Goal: Navigation & Orientation: Understand site structure

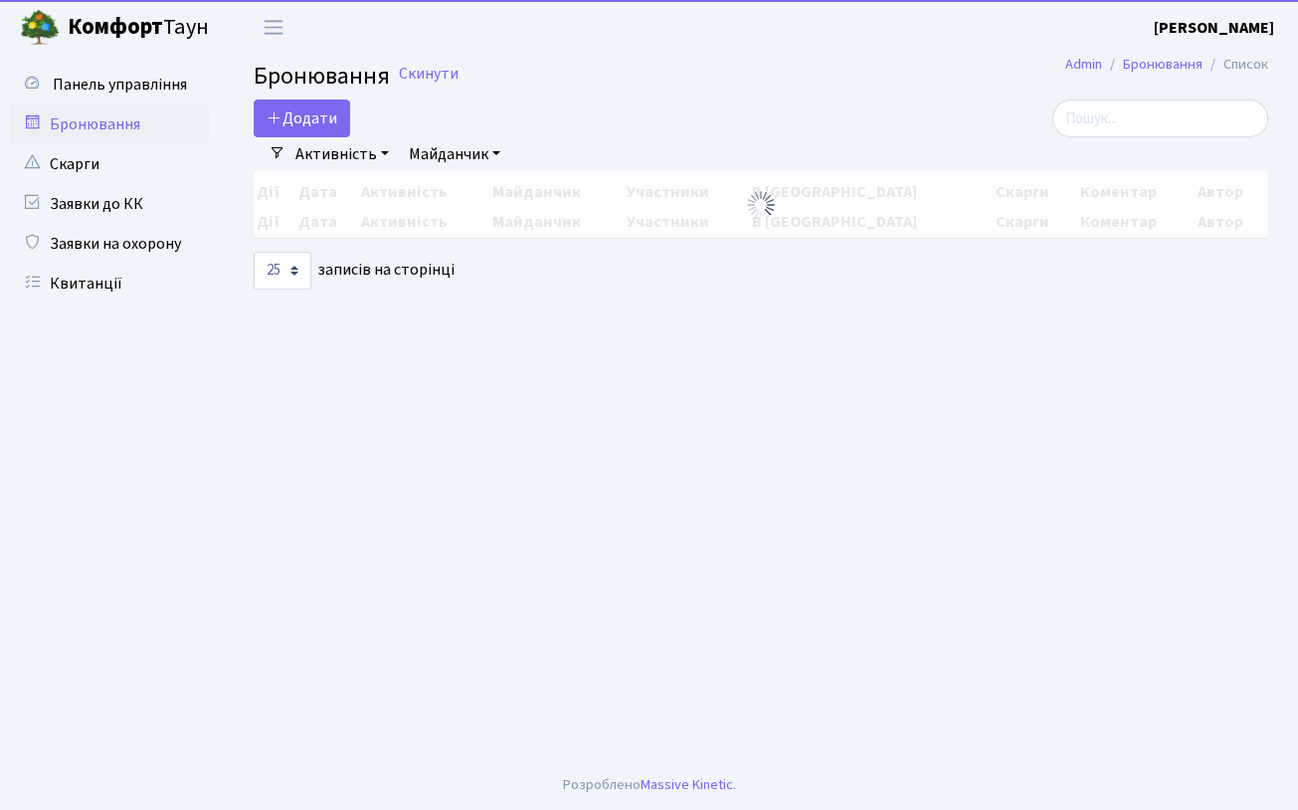
select select "25"
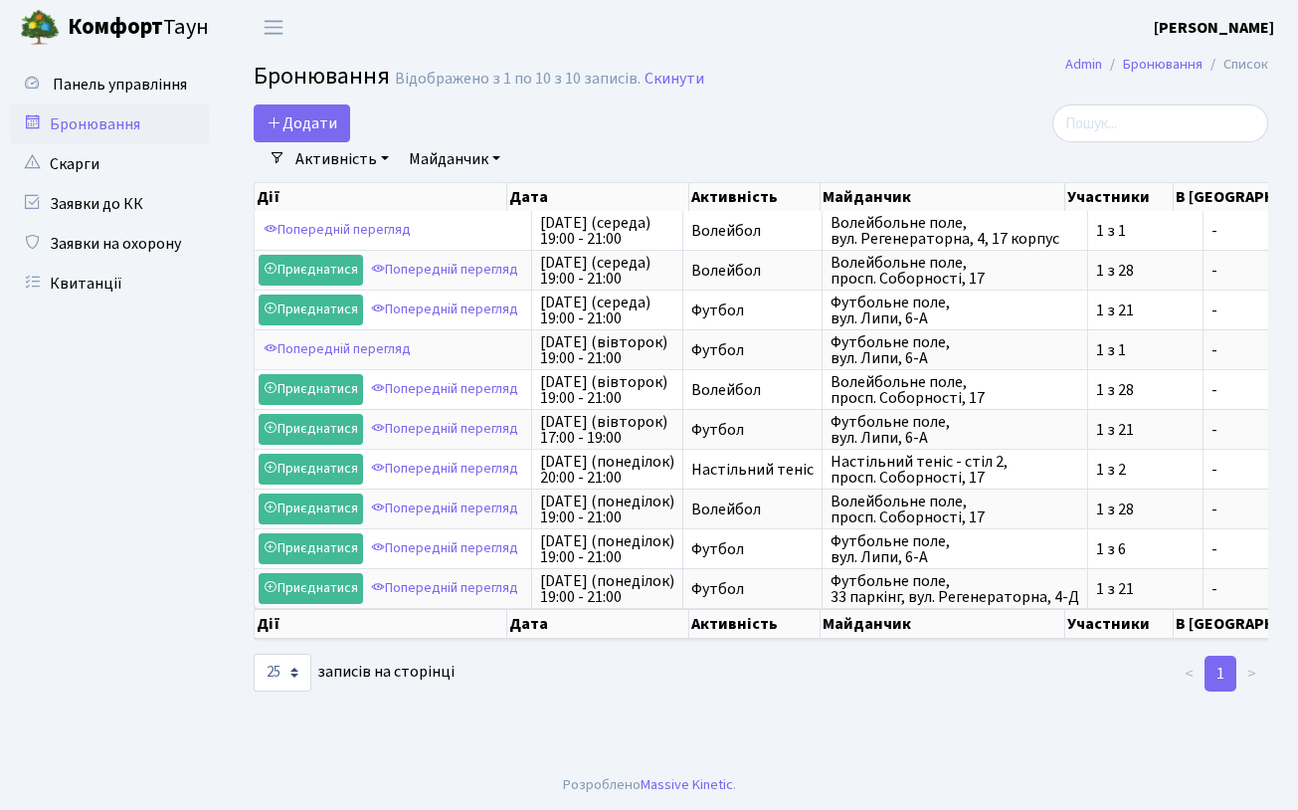
click at [135, 22] on b "Комфорт" at bounding box center [115, 27] width 95 height 32
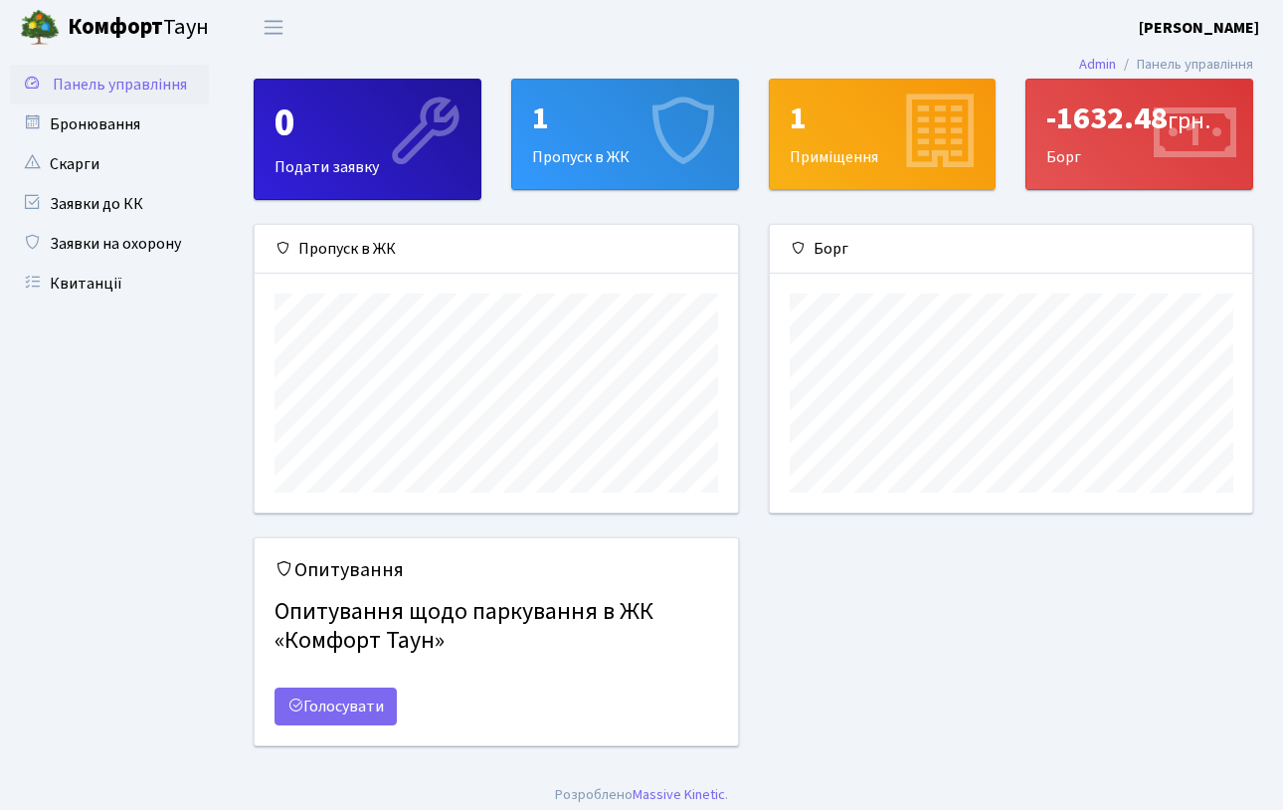
scroll to position [287, 482]
click at [621, 126] on div "1" at bounding box center [625, 118] width 186 height 38
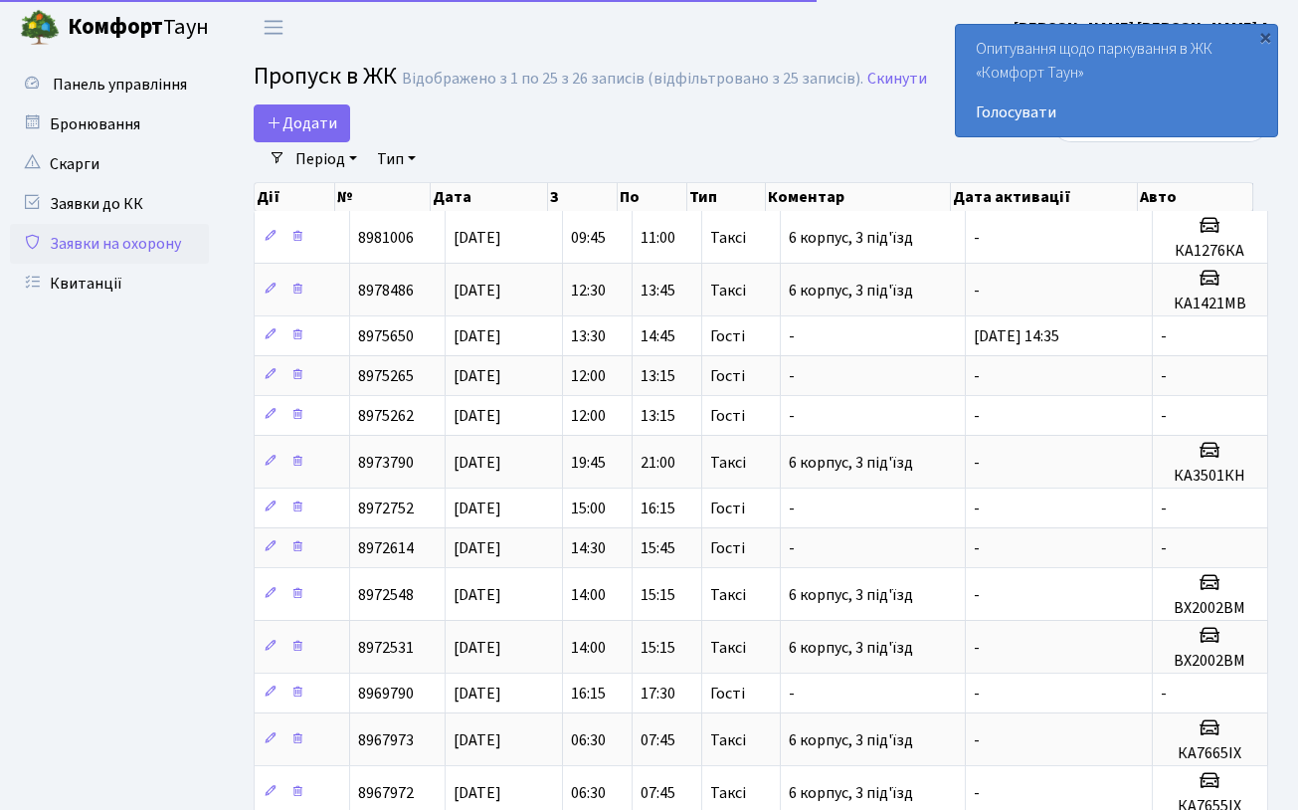
select select "25"
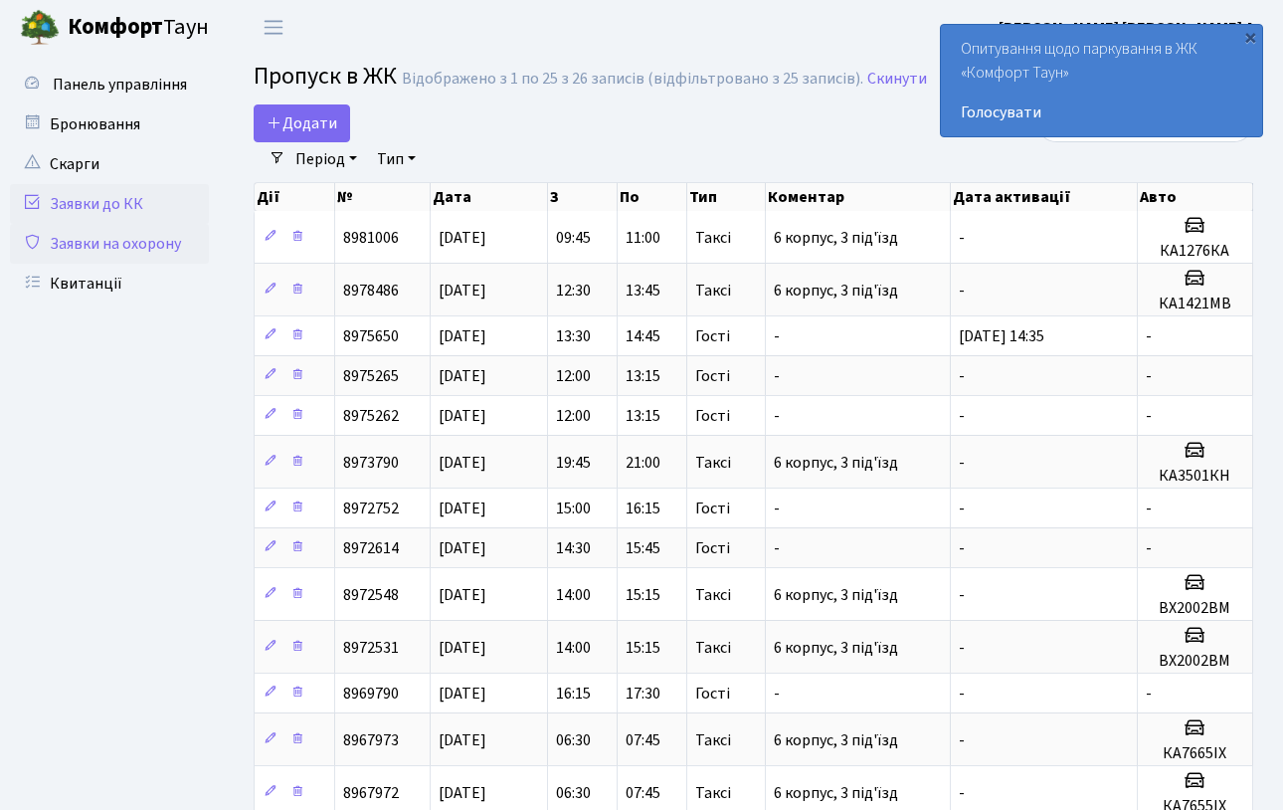
click at [109, 210] on link "Заявки до КК" at bounding box center [109, 204] width 199 height 40
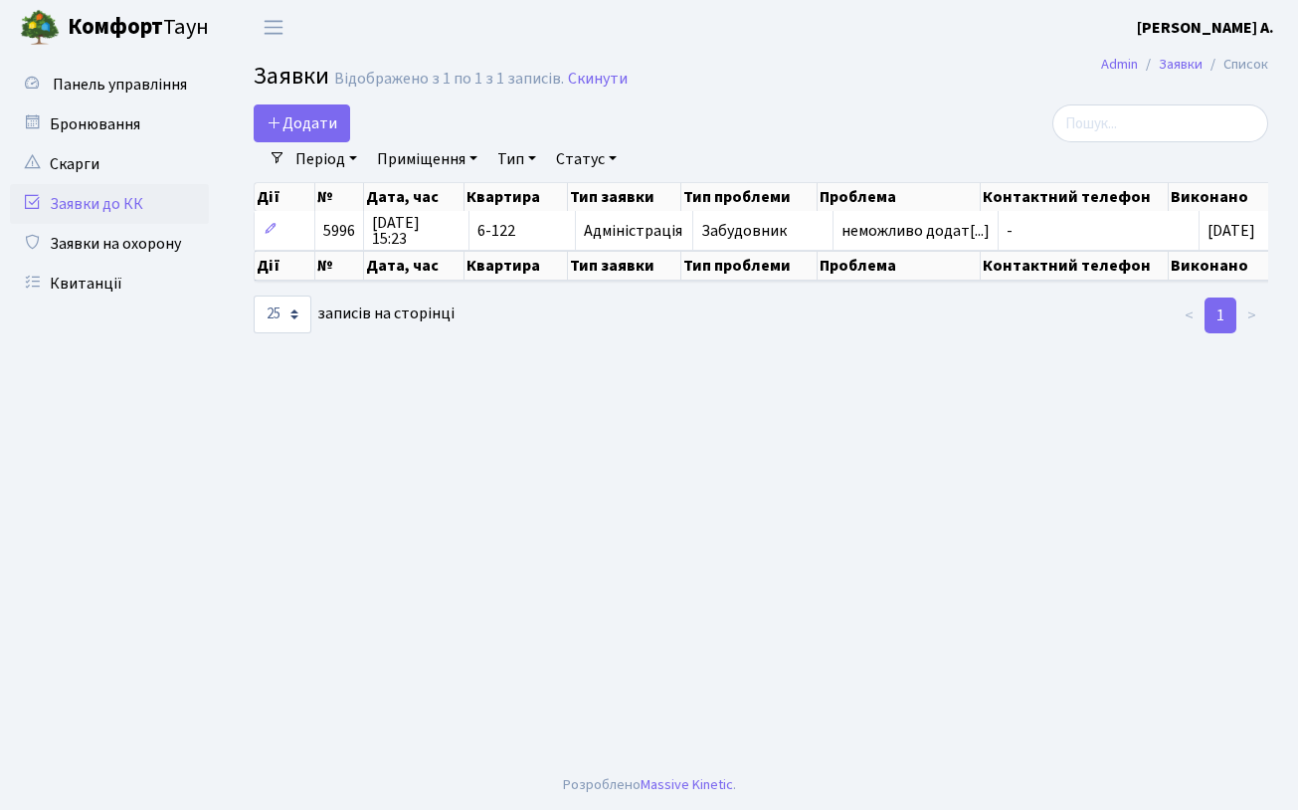
select select "25"
click at [127, 124] on link "Бронювання" at bounding box center [109, 124] width 199 height 40
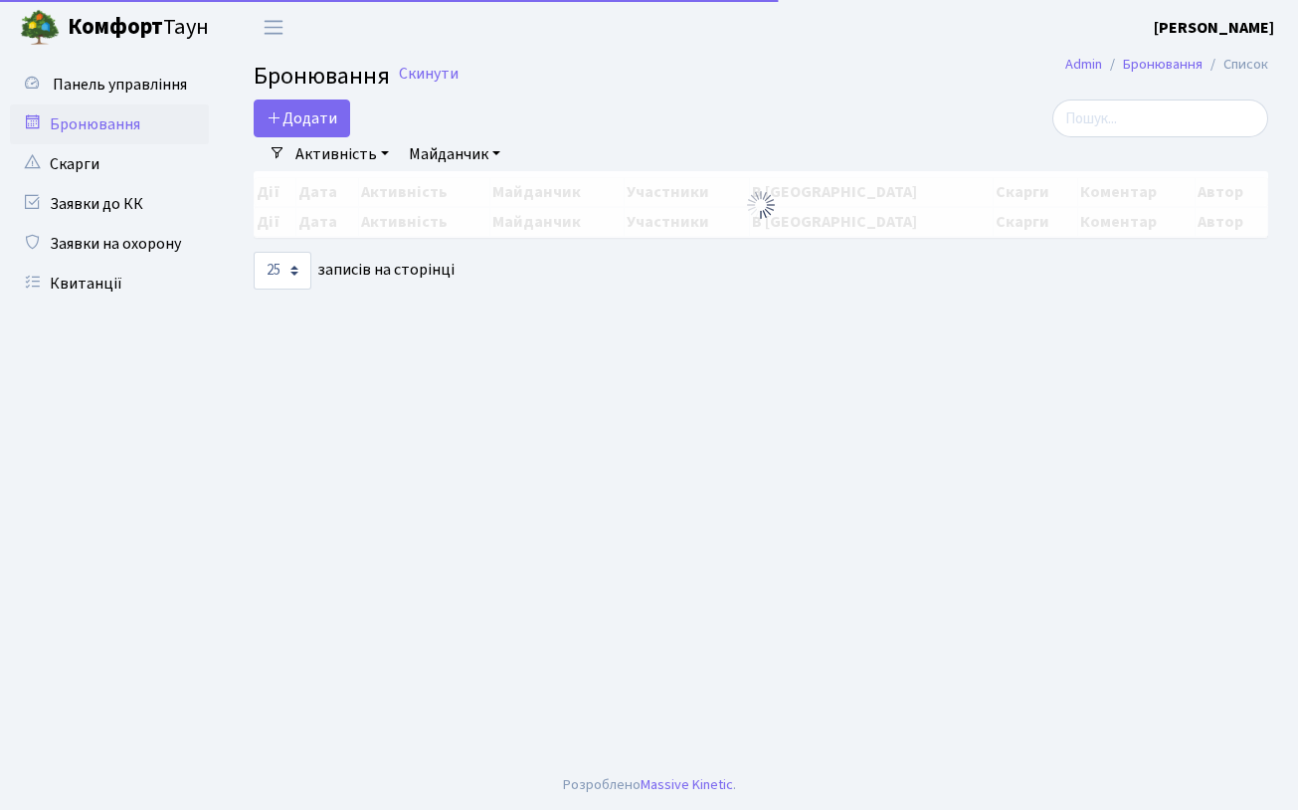
select select "25"
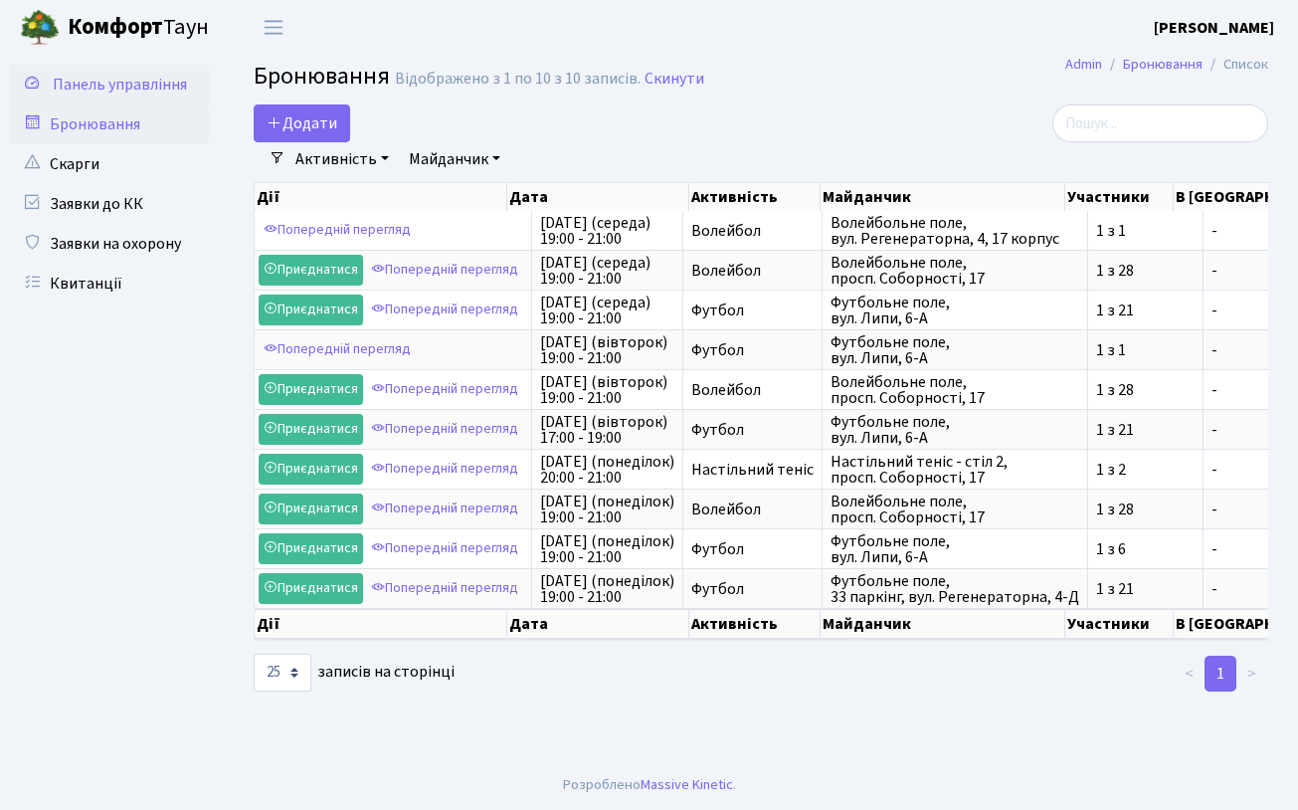
click at [167, 79] on span "Панель управління" at bounding box center [120, 85] width 134 height 22
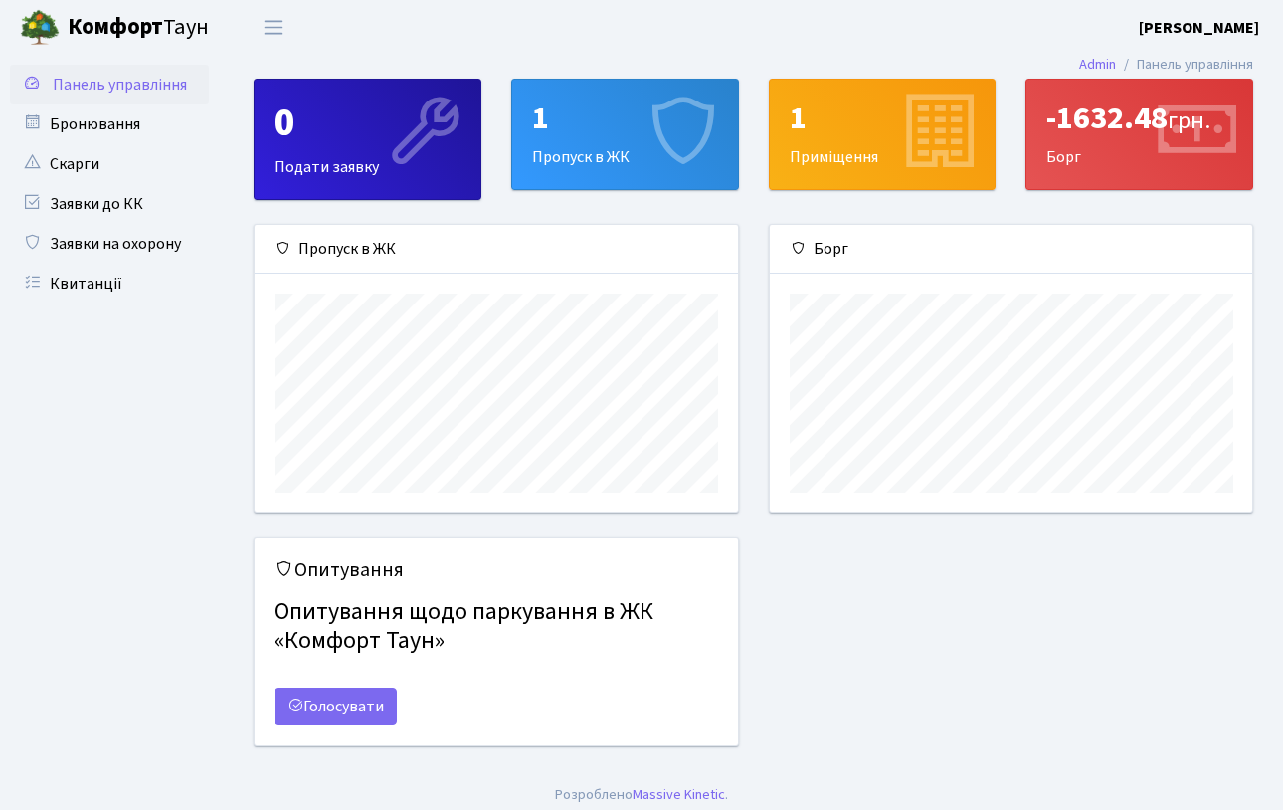
scroll to position [287, 482]
